Goal: Information Seeking & Learning: Find specific fact

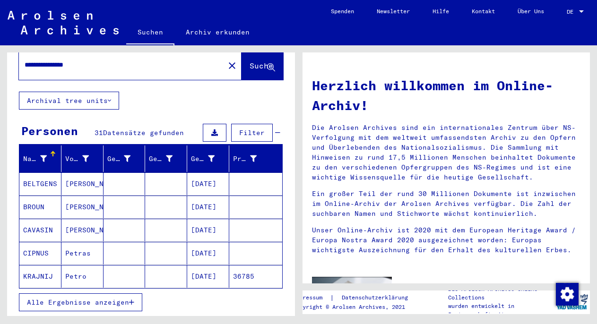
scroll to position [37, 0]
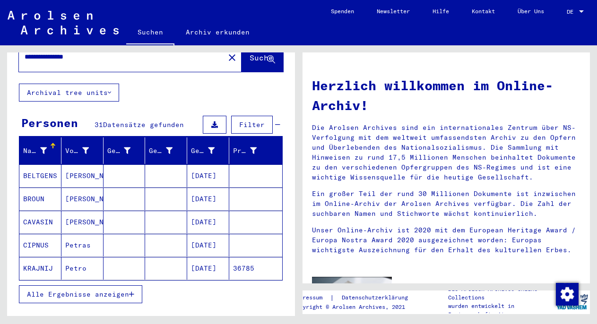
click at [105, 286] on button "Alle Ergebnisse anzeigen" at bounding box center [80, 295] width 123 height 18
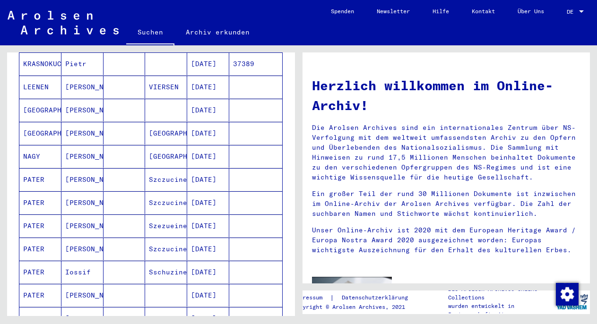
scroll to position [279, 0]
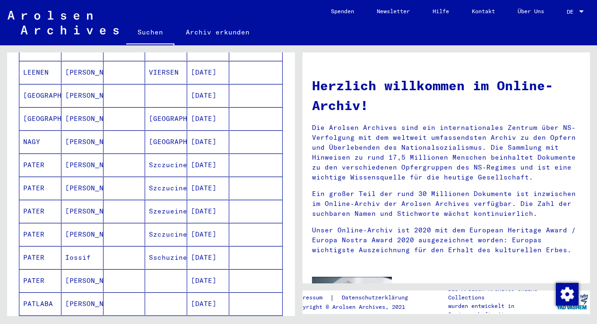
click at [69, 156] on mat-cell "[PERSON_NAME]" at bounding box center [82, 165] width 42 height 23
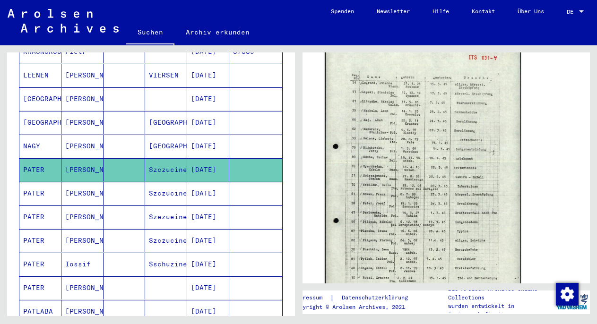
scroll to position [353, 0]
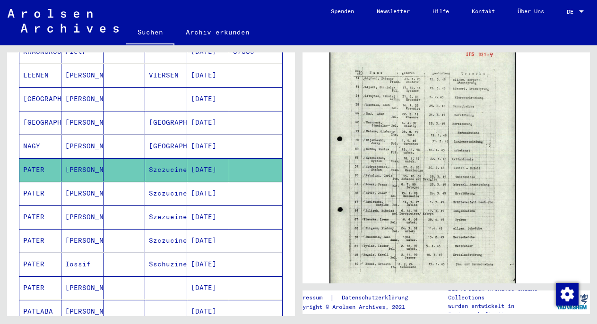
click at [177, 184] on mat-cell "Szczucine" at bounding box center [166, 193] width 42 height 23
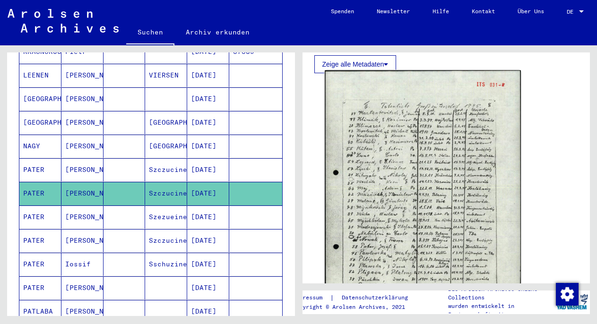
scroll to position [334, 0]
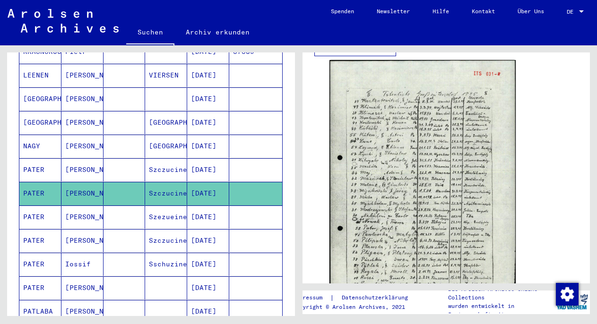
click at [181, 209] on mat-cell "Szezueine" at bounding box center [166, 217] width 42 height 23
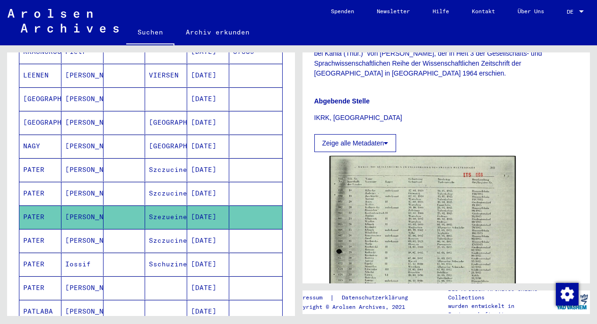
scroll to position [416, 0]
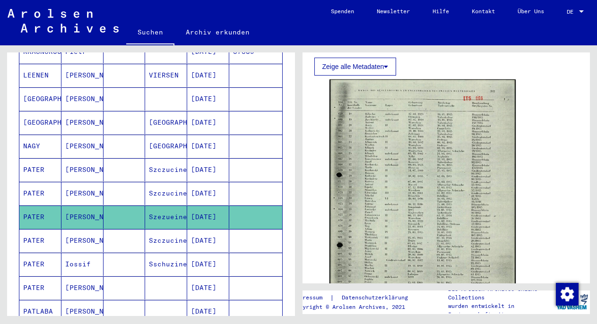
click at [187, 229] on mat-cell "[DATE]" at bounding box center [208, 240] width 42 height 23
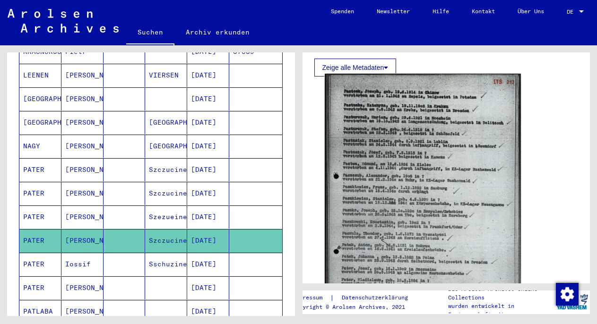
scroll to position [325, 0]
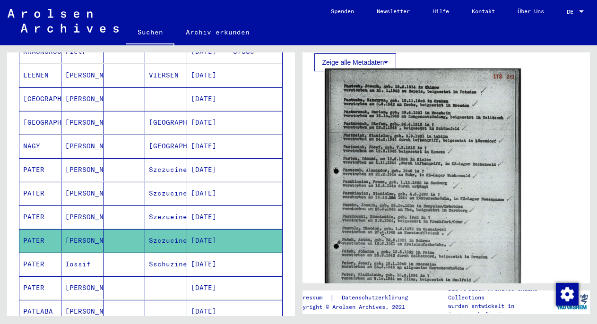
click at [466, 202] on img at bounding box center [423, 204] width 196 height 270
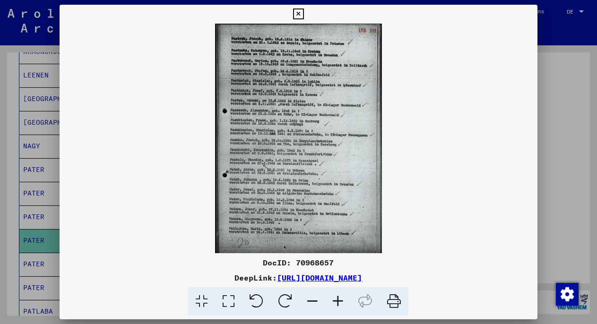
click at [552, 169] on div at bounding box center [298, 162] width 597 height 324
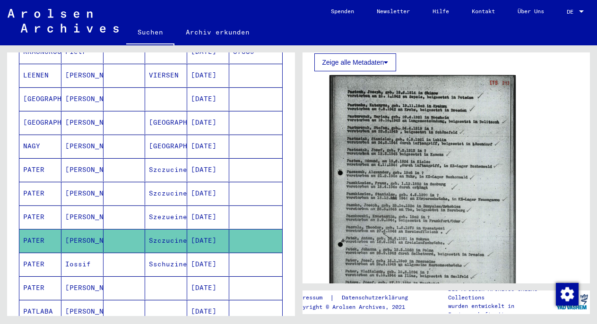
click at [175, 253] on mat-cell "Sschuzine" at bounding box center [166, 264] width 42 height 23
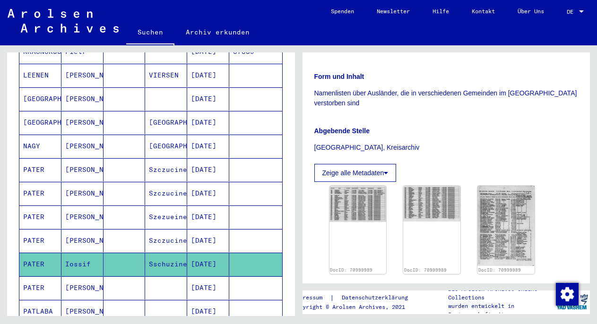
scroll to position [226, 0]
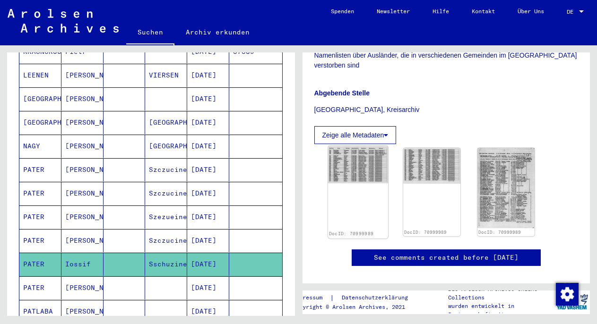
click at [365, 184] on img at bounding box center [358, 165] width 60 height 38
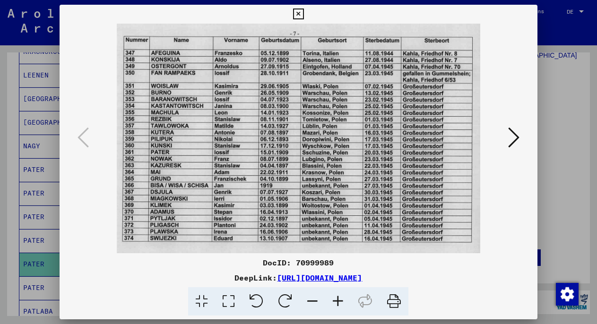
click at [553, 159] on div at bounding box center [298, 162] width 597 height 324
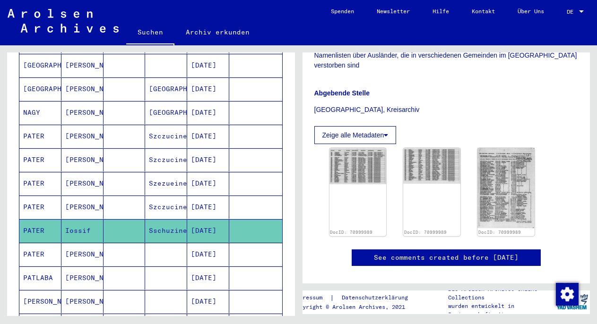
scroll to position [315, 0]
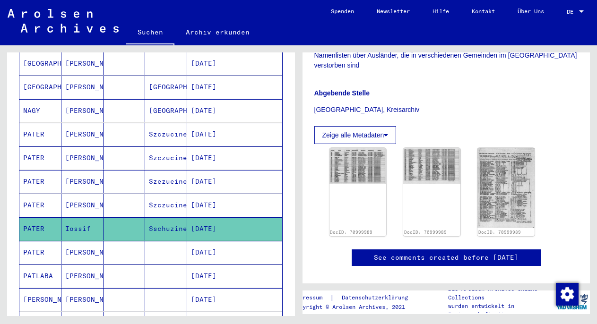
click at [137, 194] on mat-cell at bounding box center [125, 205] width 42 height 23
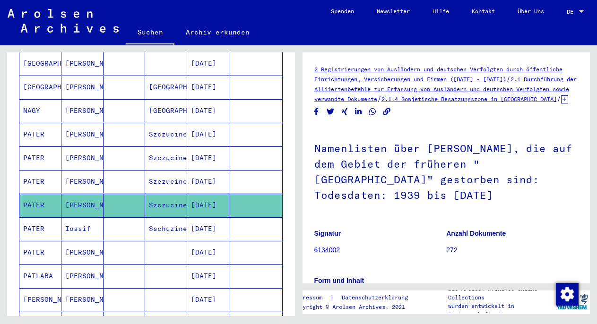
click at [133, 217] on mat-cell at bounding box center [125, 228] width 42 height 23
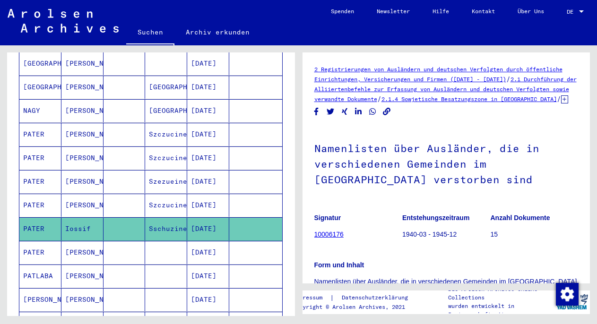
click at [127, 241] on mat-cell at bounding box center [125, 252] width 42 height 23
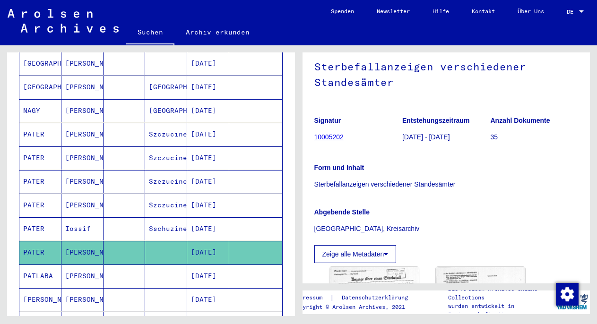
scroll to position [91, 0]
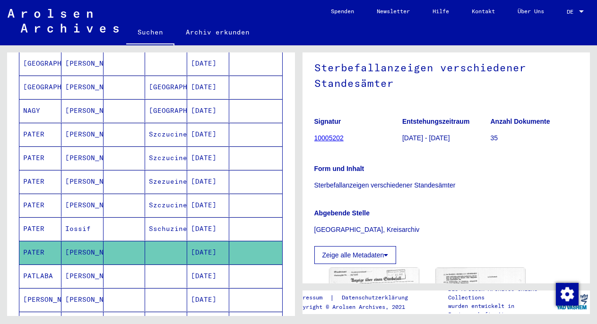
click at [162, 220] on mat-cell "Sschuzine" at bounding box center [166, 228] width 42 height 23
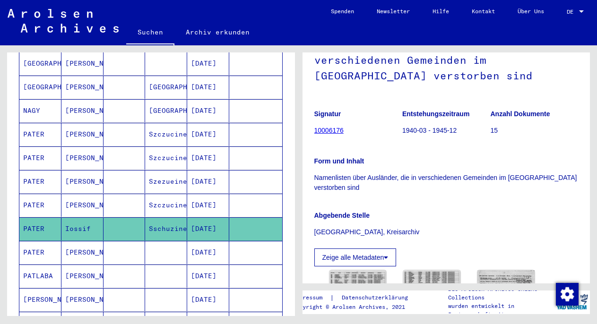
scroll to position [120, 0]
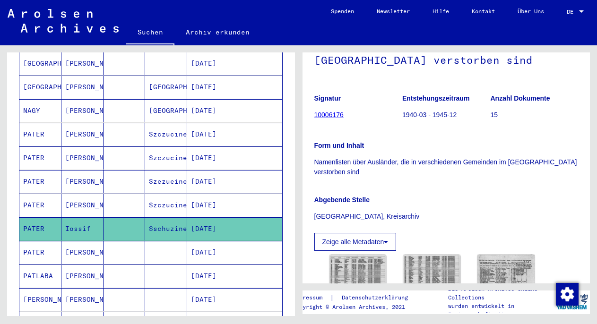
click at [150, 288] on mat-cell at bounding box center [166, 299] width 42 height 23
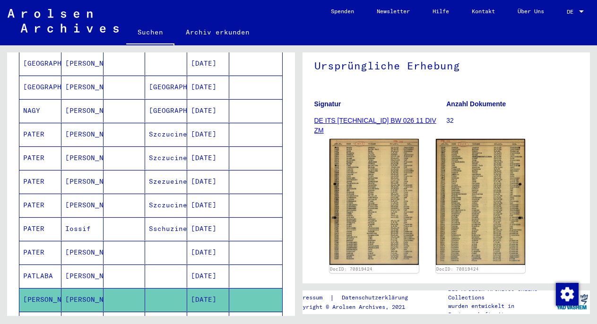
scroll to position [50, 0]
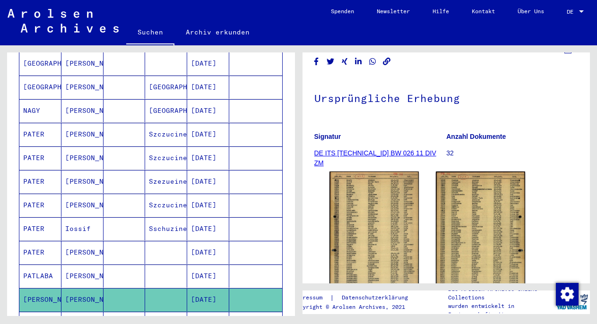
click at [146, 265] on mat-cell at bounding box center [166, 276] width 42 height 23
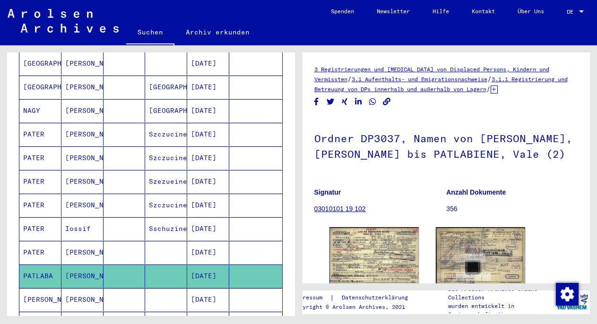
click at [170, 241] on mat-cell at bounding box center [166, 252] width 42 height 23
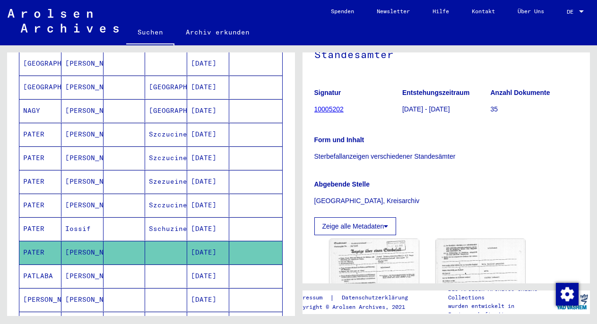
scroll to position [120, 0]
